Goal: Go to known website: Access a specific website the user already knows

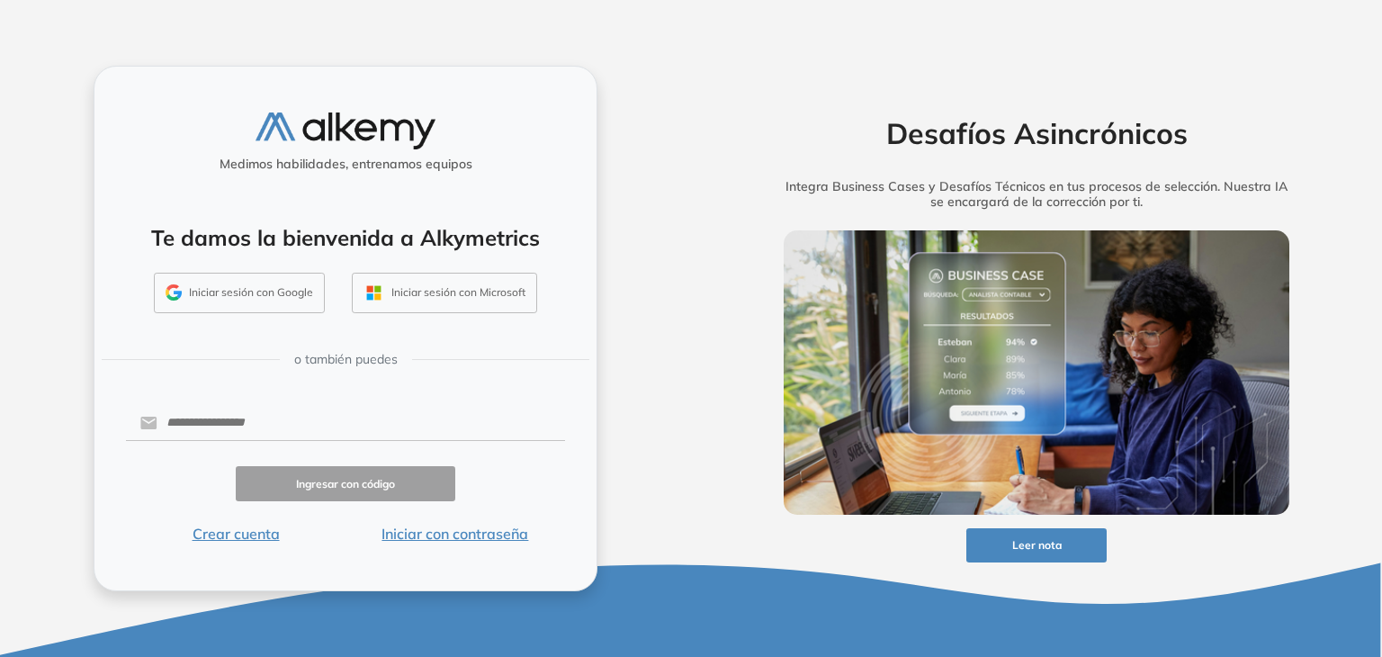
click at [230, 287] on button "Iniciar sesión con Google" at bounding box center [239, 293] width 171 height 41
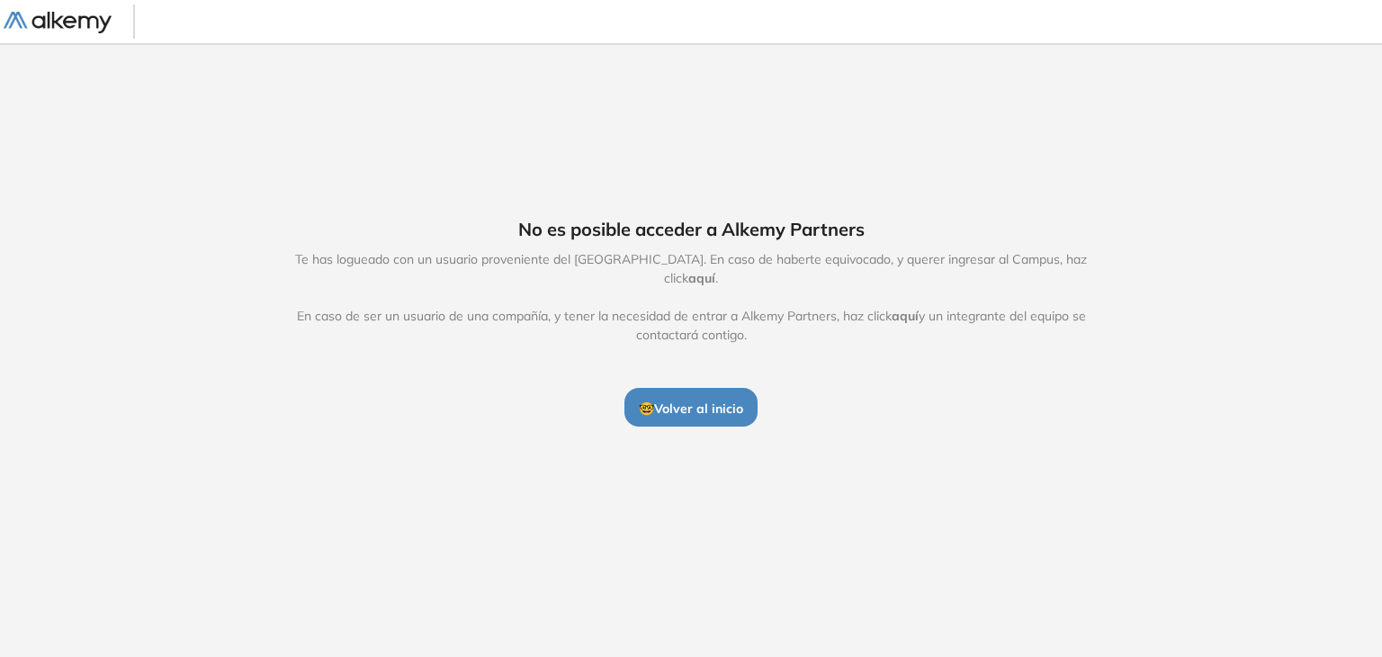
click at [715, 270] on span "aquí" at bounding box center [701, 278] width 27 height 16
